Goal: Transaction & Acquisition: Purchase product/service

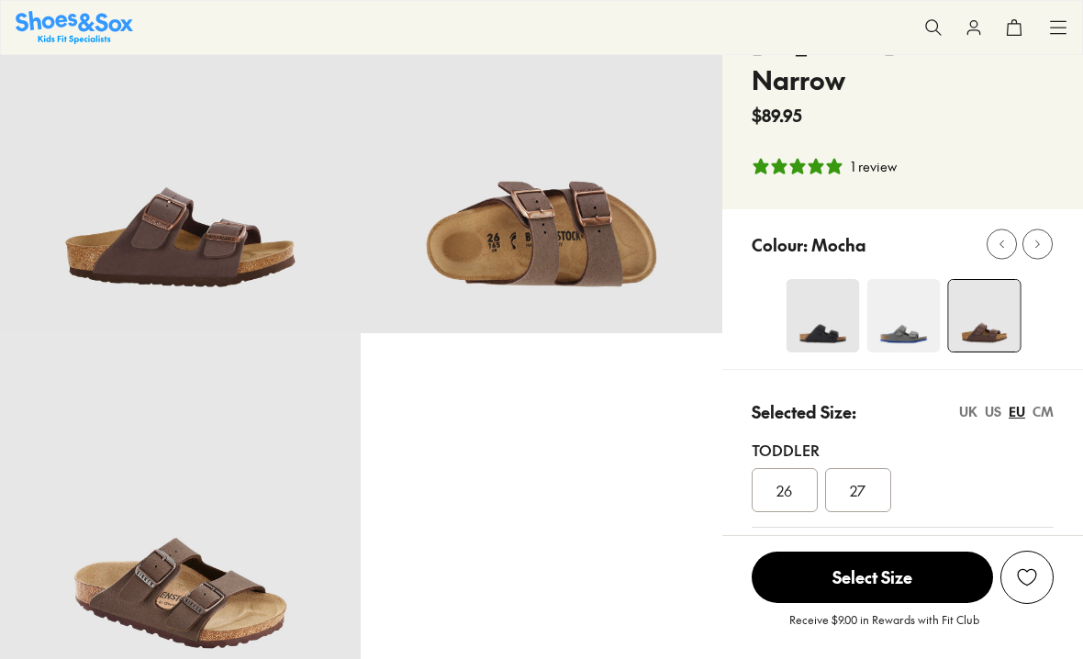
select select "*"
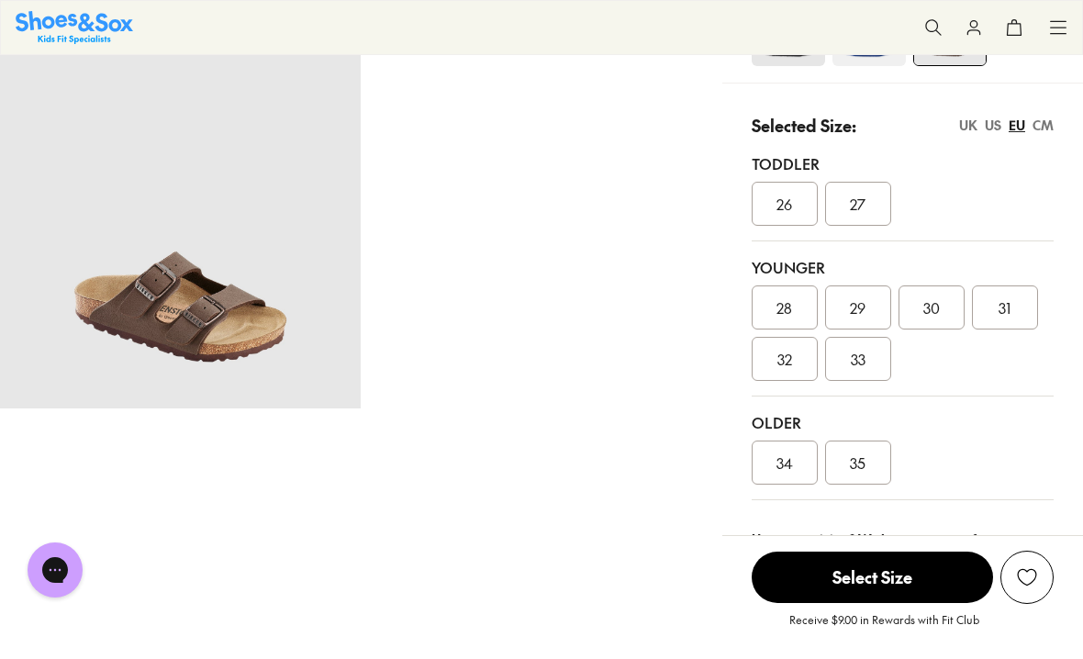
click at [870, 462] on div "35" at bounding box center [858, 462] width 66 height 44
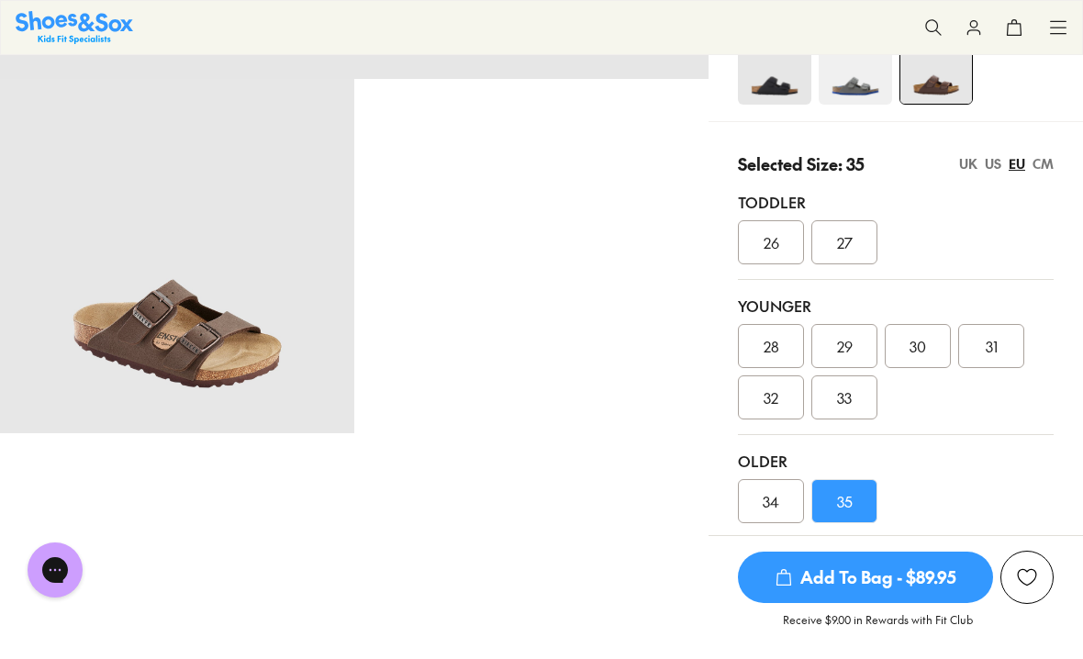
scroll to position [368, 0]
click at [781, 84] on img at bounding box center [774, 66] width 73 height 73
click at [786, 24] on div "Shop All Shop All Shop All New Arrivals Up to 40% Off Sale Online Only Best Sel…" at bounding box center [541, 27] width 1083 height 55
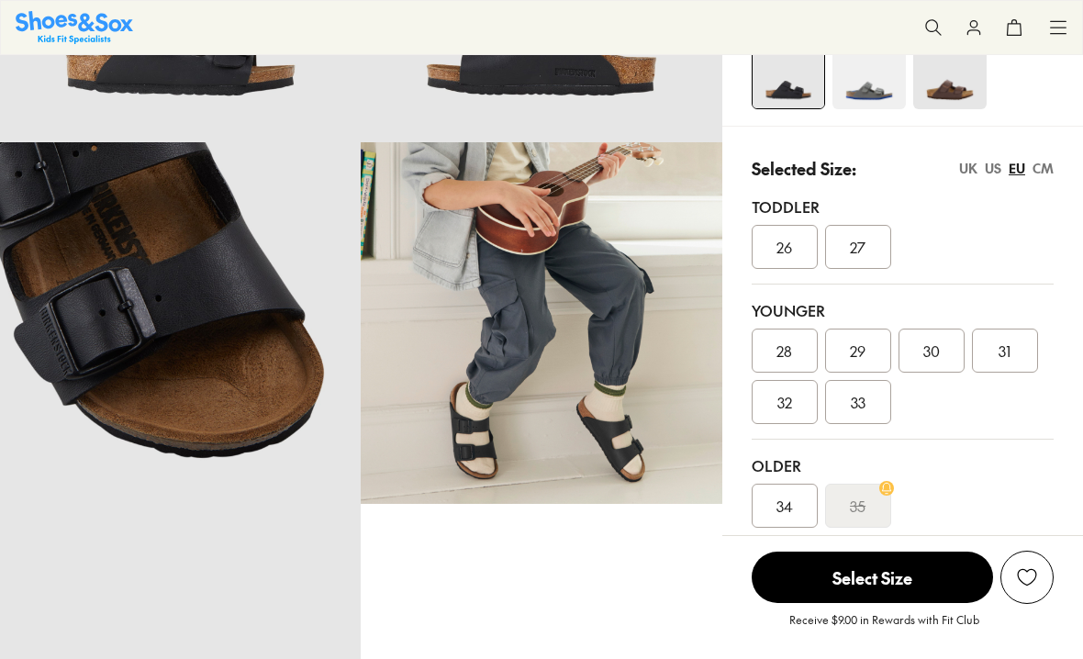
select select "*"
click at [868, 496] on div "35" at bounding box center [858, 506] width 66 height 44
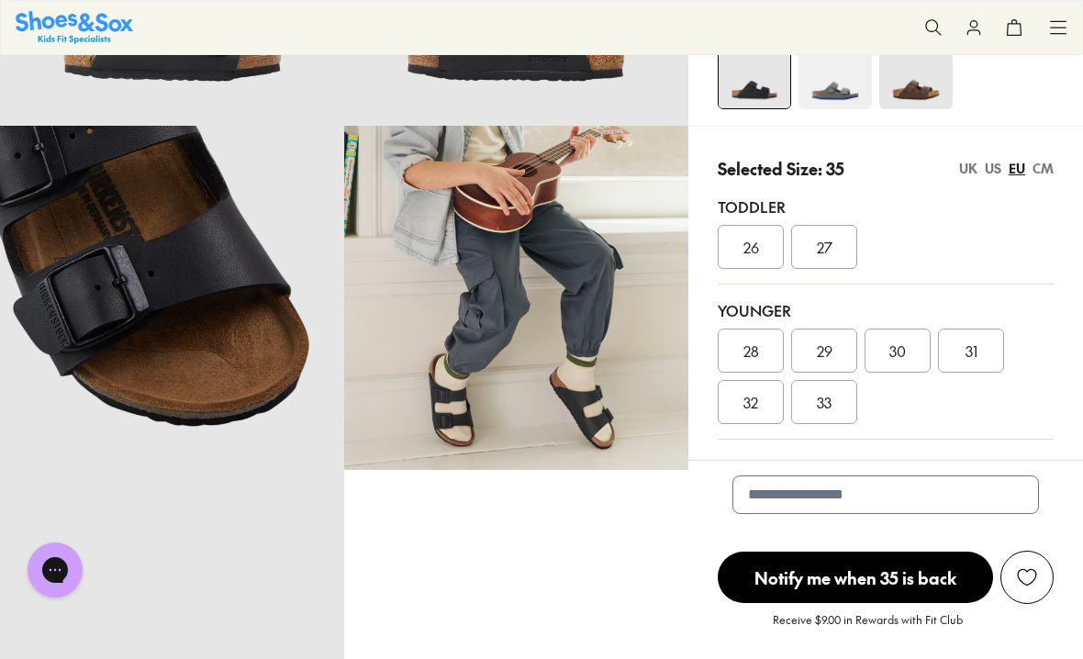
click at [742, 516] on div "34" at bounding box center [751, 506] width 66 height 44
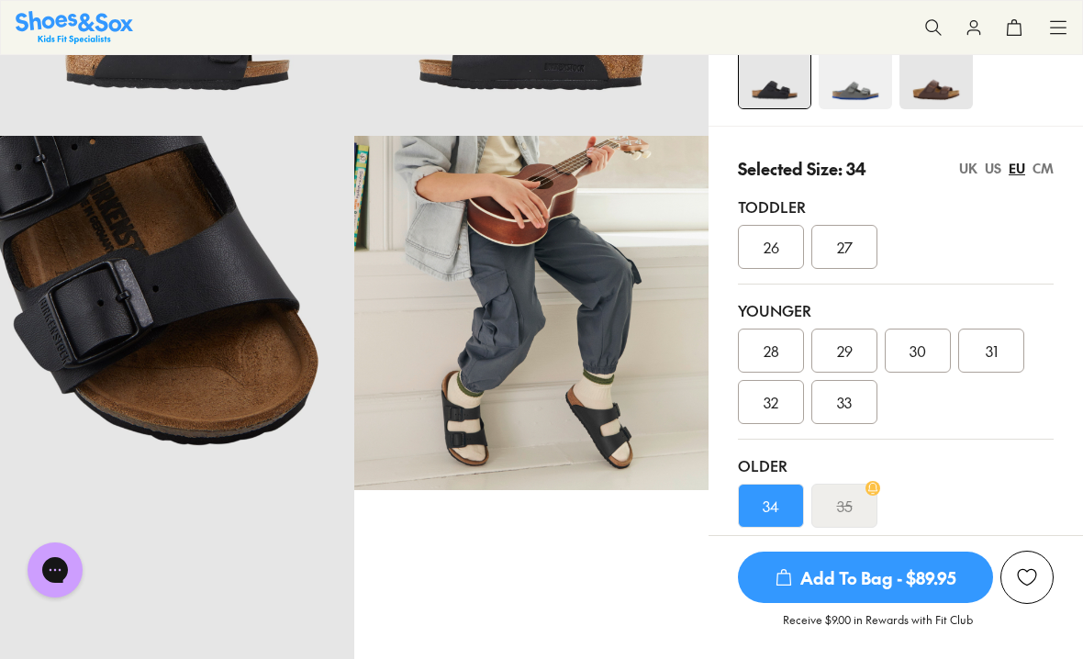
click at [756, 497] on div "34" at bounding box center [771, 506] width 66 height 44
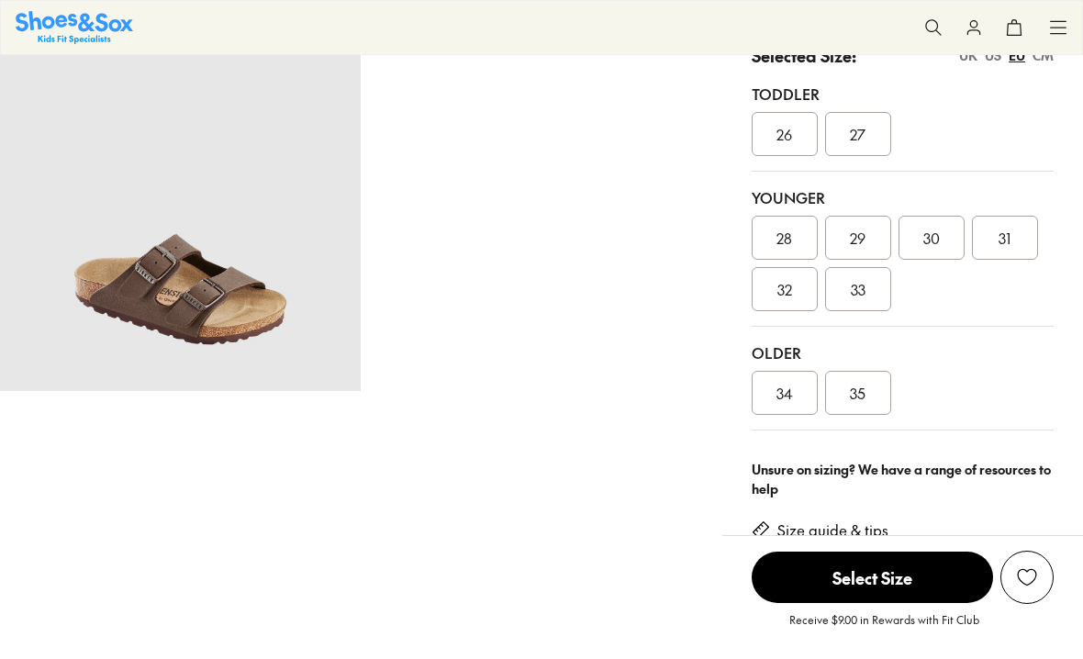
scroll to position [423, 0]
select select "*"
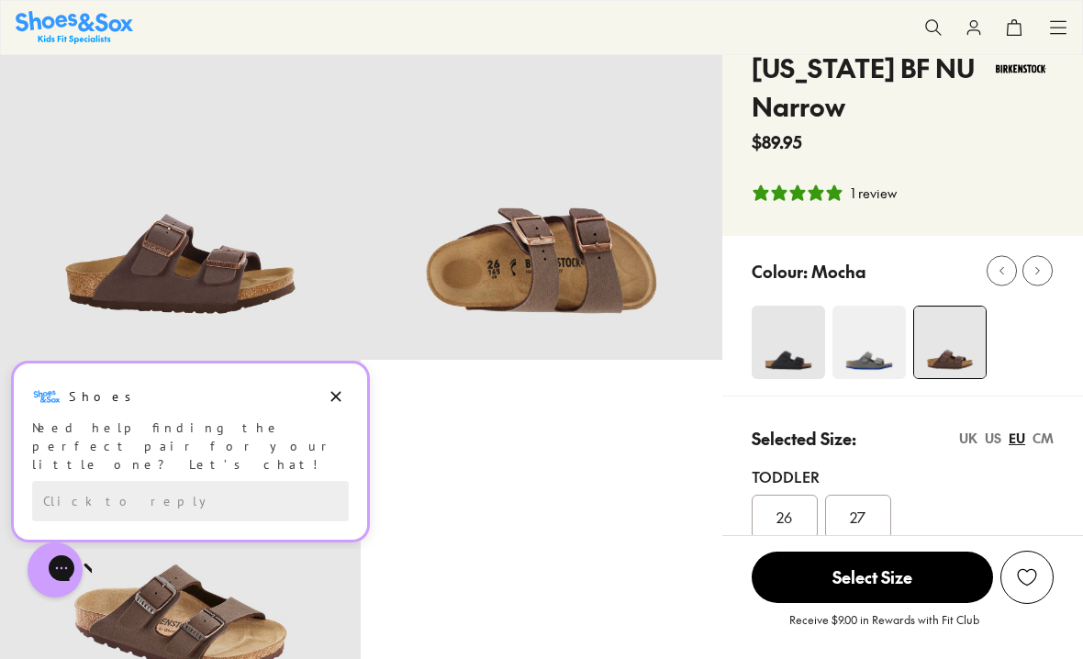
scroll to position [0, 0]
